Goal: Find specific page/section: Find specific page/section

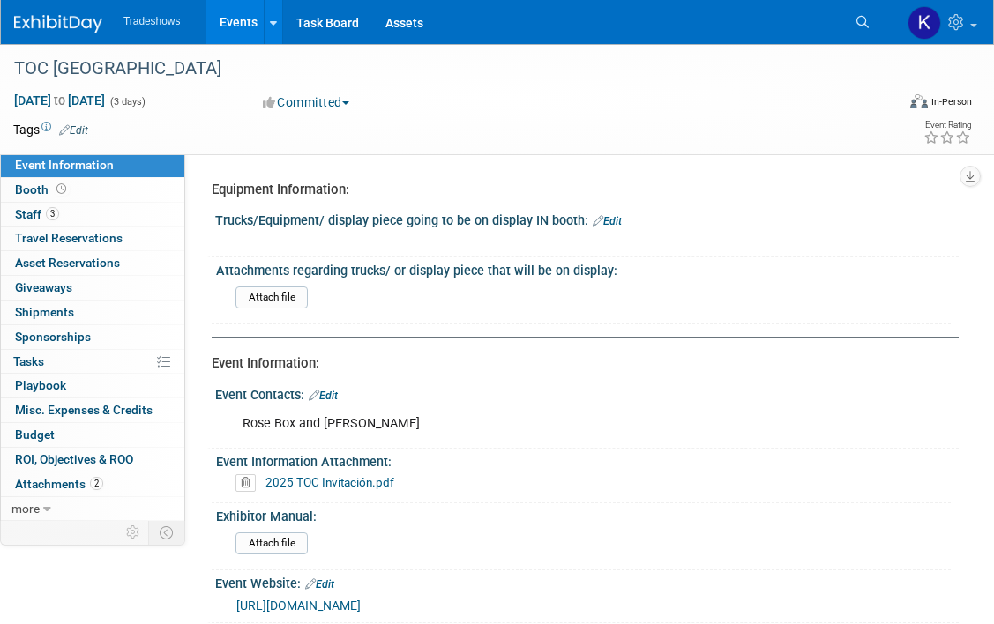
select select "Has been submitted"
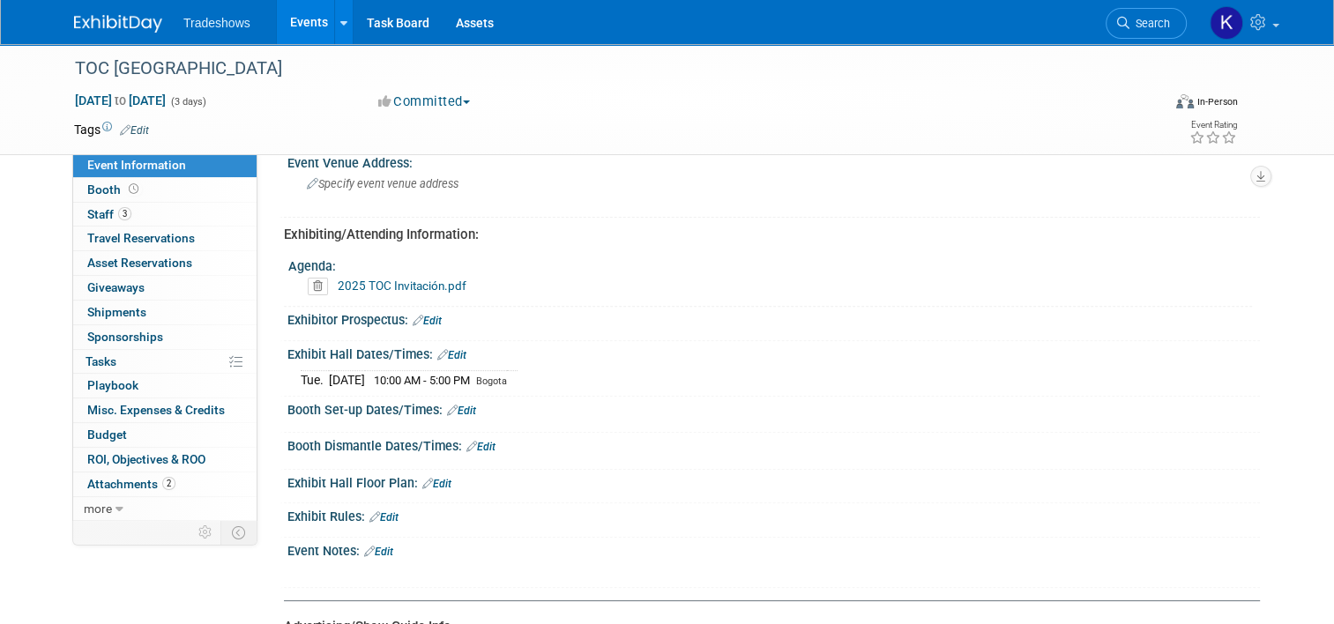
click at [201, 169] on link "Event Information" at bounding box center [164, 165] width 183 height 24
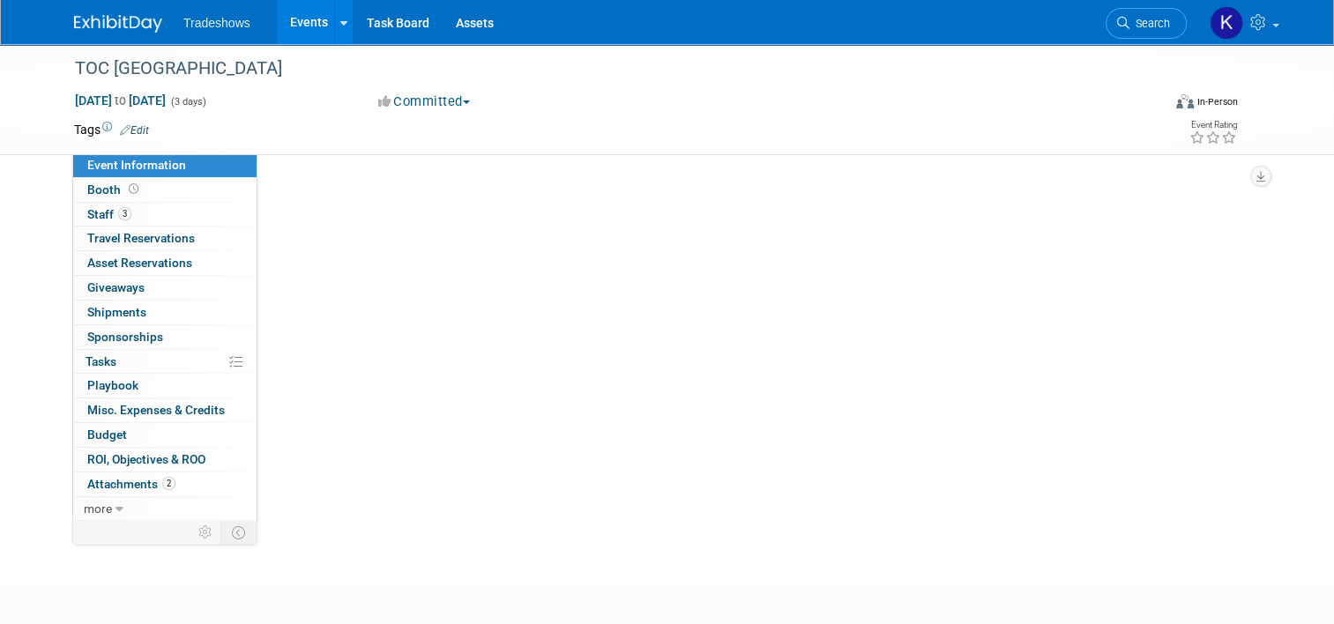
select select "Has been submitted"
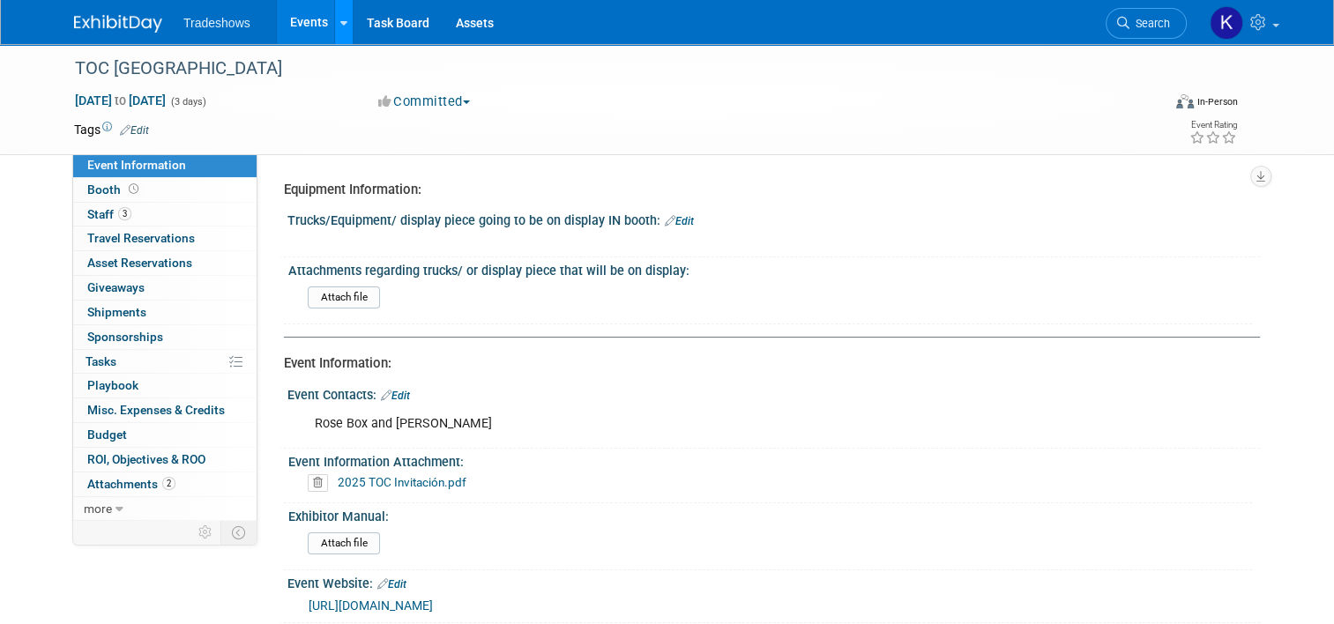
click at [340, 25] on icon at bounding box center [343, 23] width 7 height 11
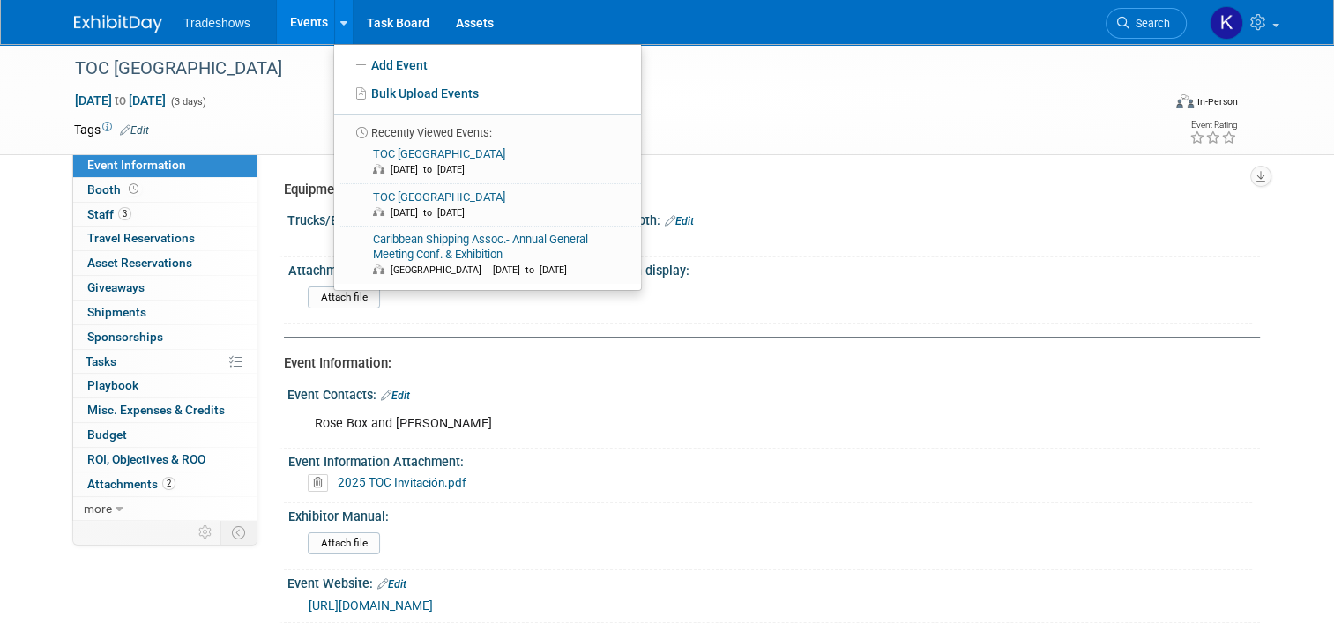
click at [394, 139] on li "Recently Viewed Events:" at bounding box center [487, 127] width 307 height 27
click at [394, 201] on link "TOC [GEOGRAPHIC_DATA] [DATE] to [DATE]" at bounding box center [486, 205] width 294 height 42
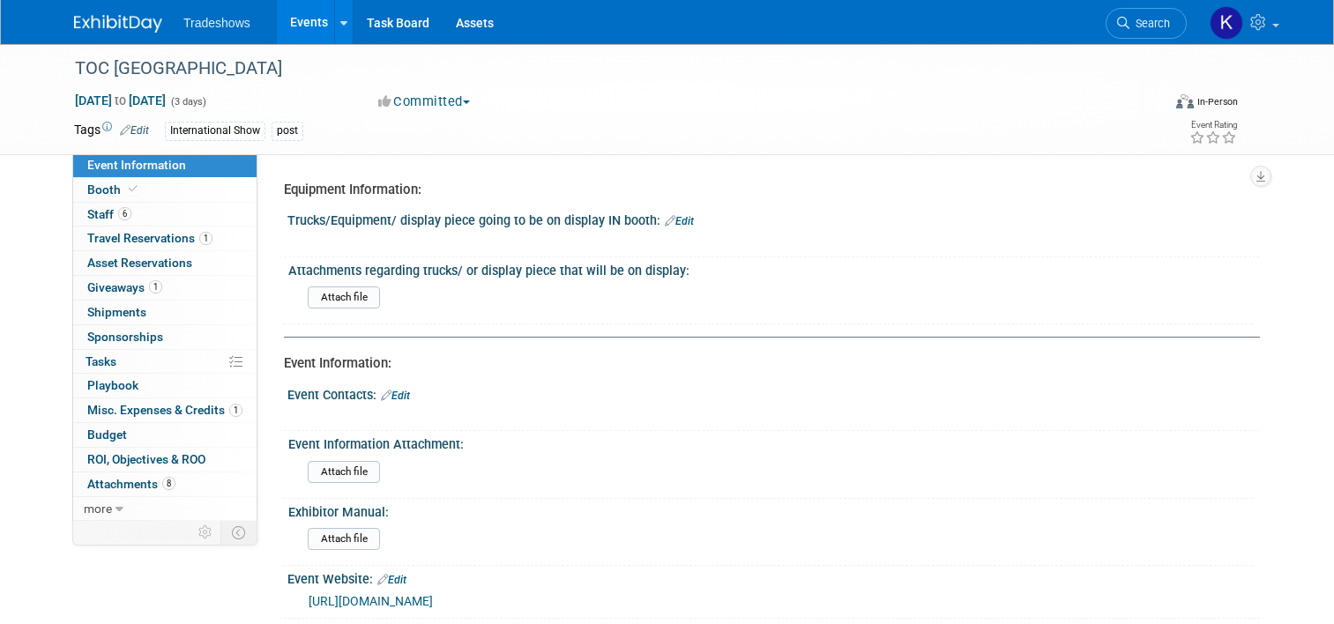
select select "No"
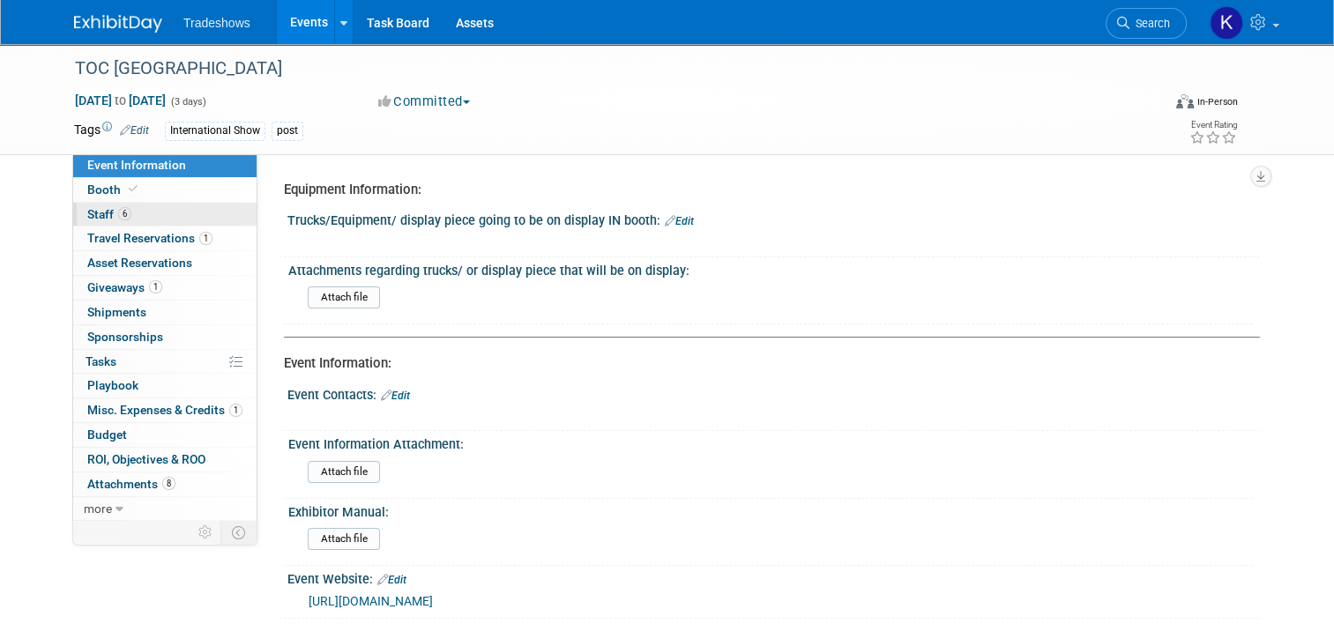
click at [101, 215] on span "Staff 6" at bounding box center [109, 214] width 44 height 14
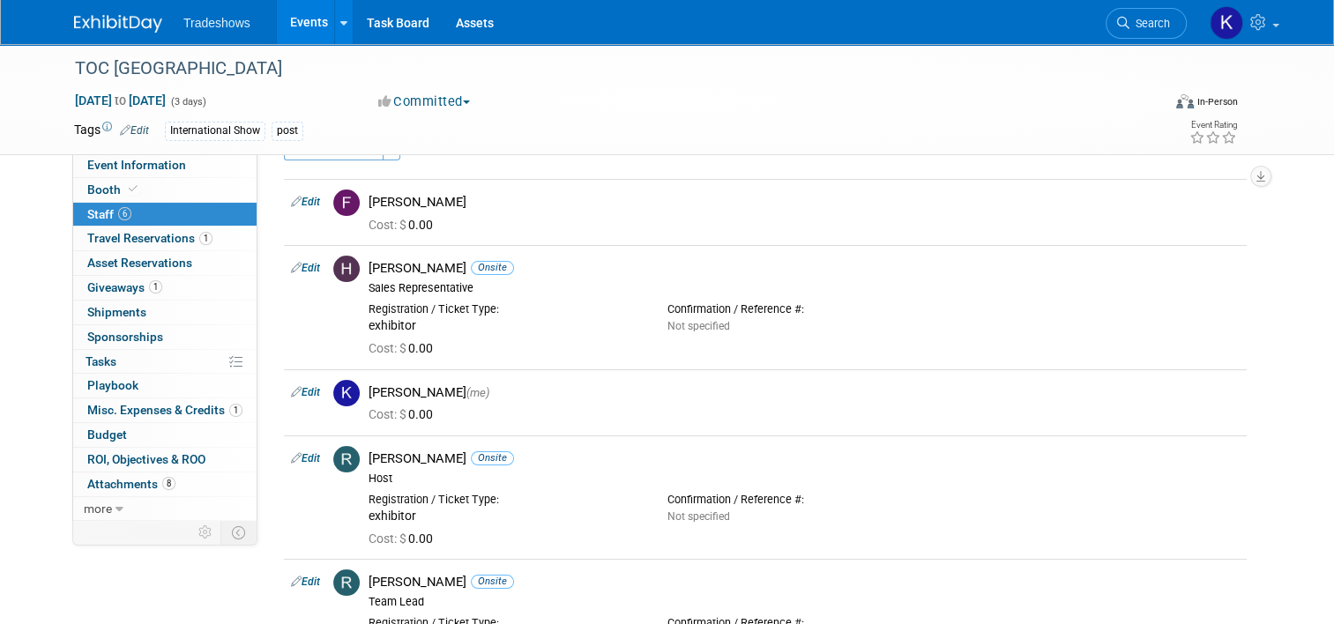
scroll to position [32, 0]
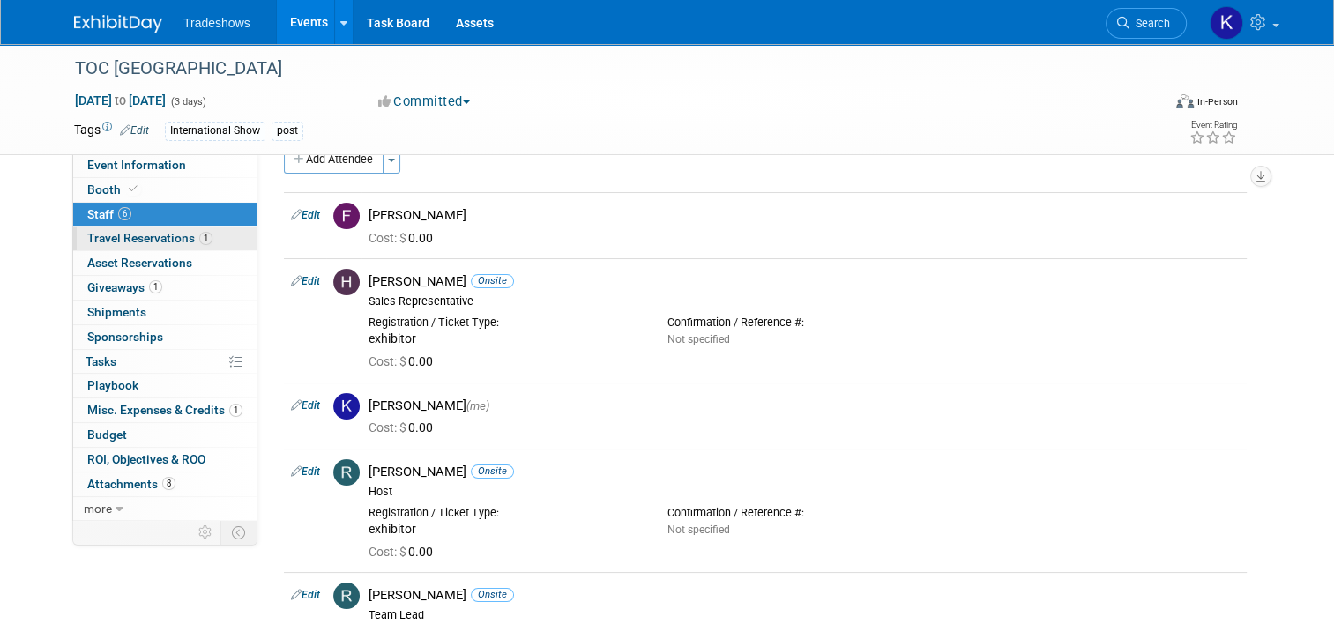
click at [159, 236] on span "Travel Reservations 1" at bounding box center [149, 238] width 125 height 14
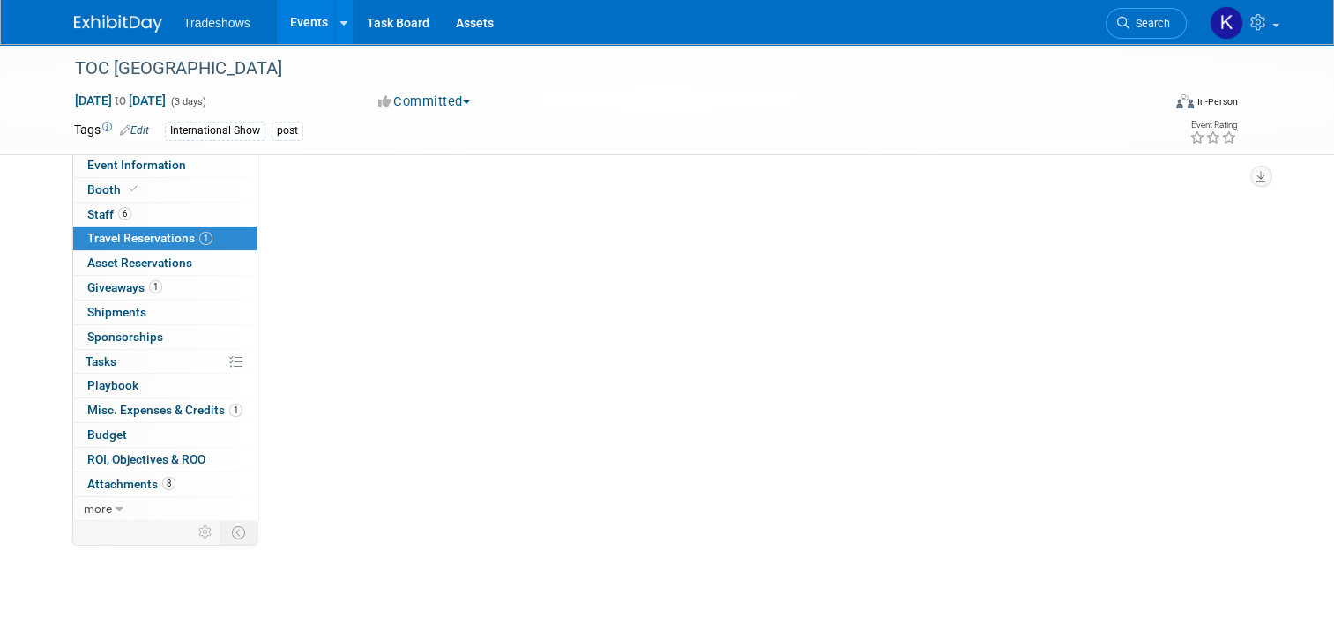
scroll to position [0, 0]
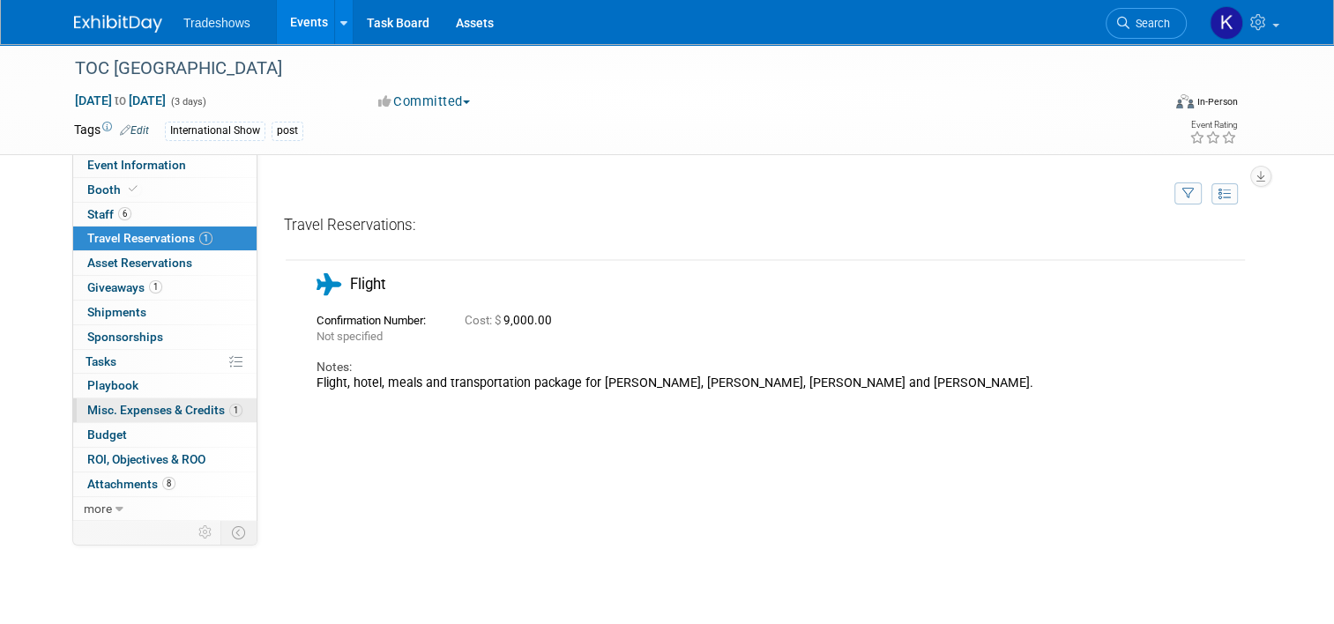
click at [123, 409] on span "Misc. Expenses & Credits 1" at bounding box center [164, 410] width 155 height 14
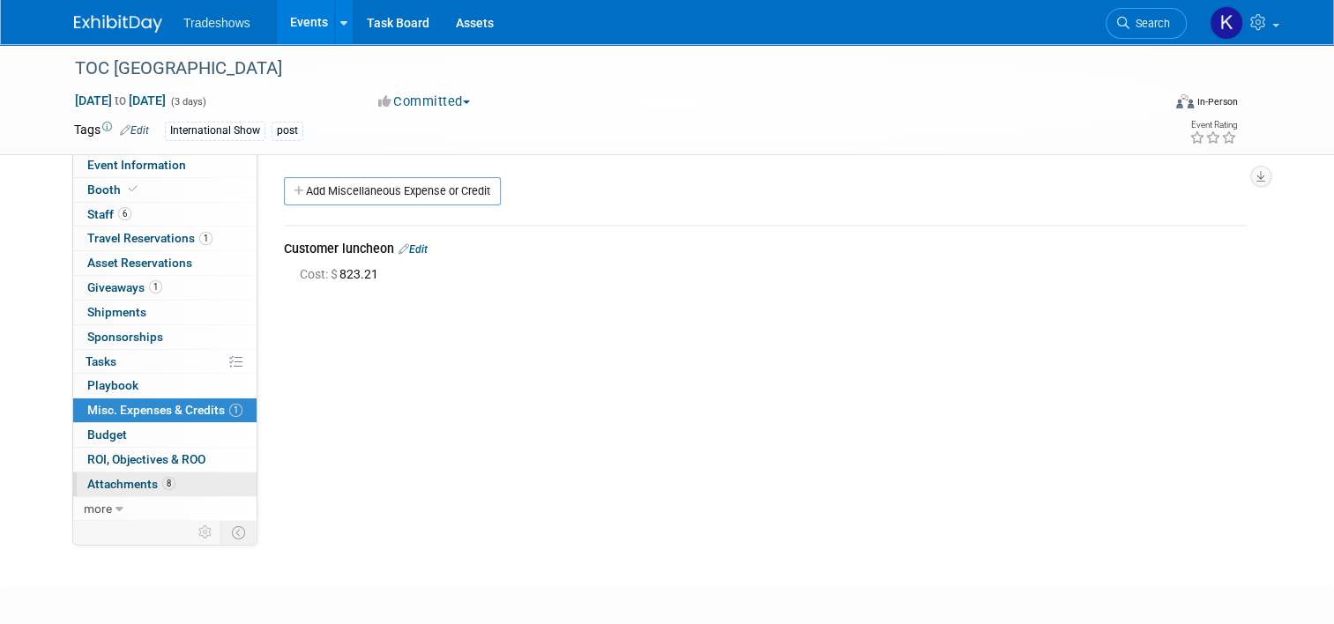
click at [113, 487] on span "Attachments 8" at bounding box center [131, 484] width 88 height 14
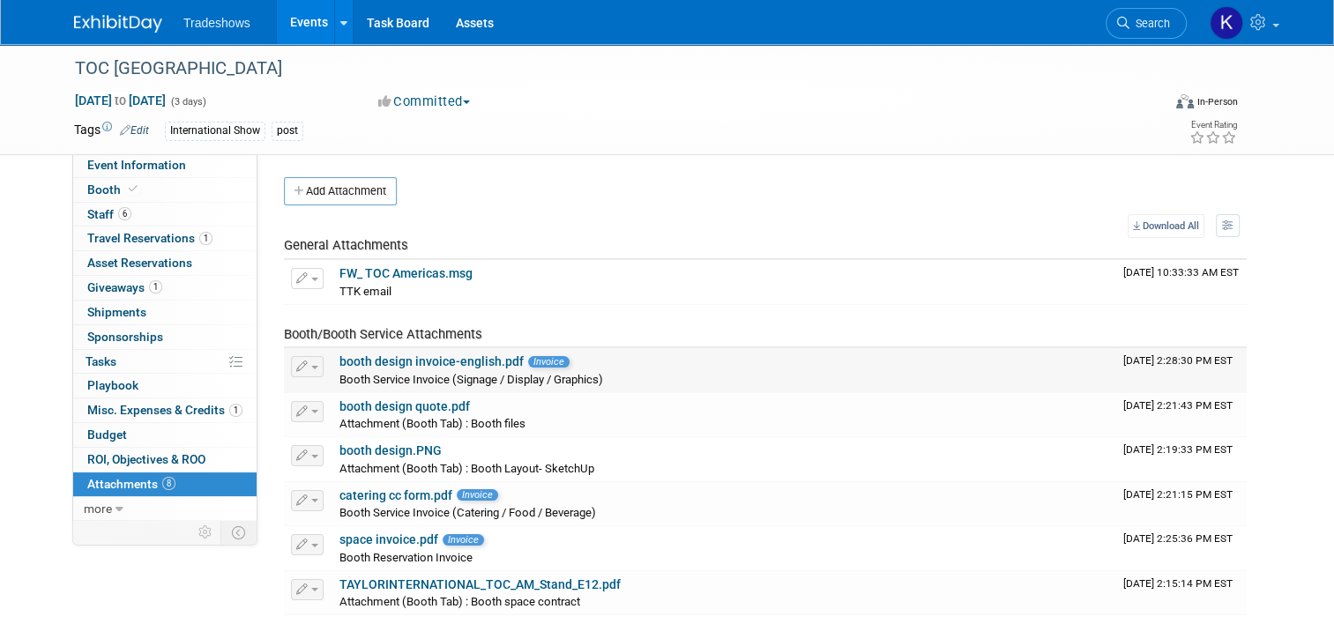
click at [441, 359] on link "booth design invoice-english.pdf" at bounding box center [431, 361] width 184 height 14
